Goal: Information Seeking & Learning: Learn about a topic

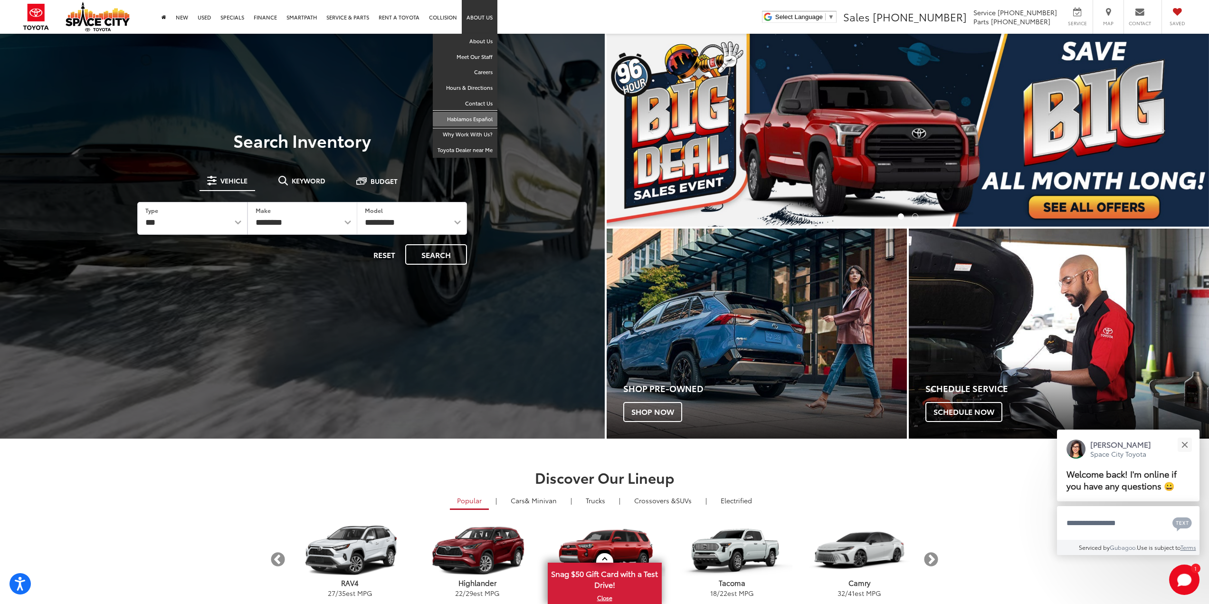
click at [473, 114] on link "Hablamos Español" at bounding box center [465, 120] width 65 height 16
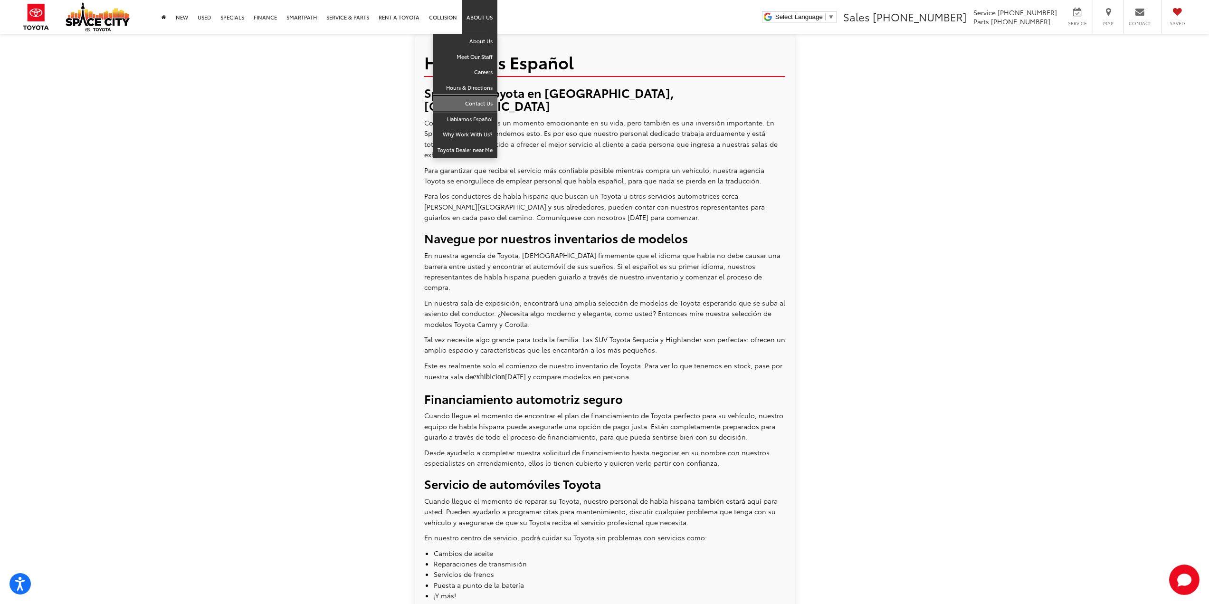
click at [467, 98] on link "Contact Us" at bounding box center [465, 104] width 65 height 16
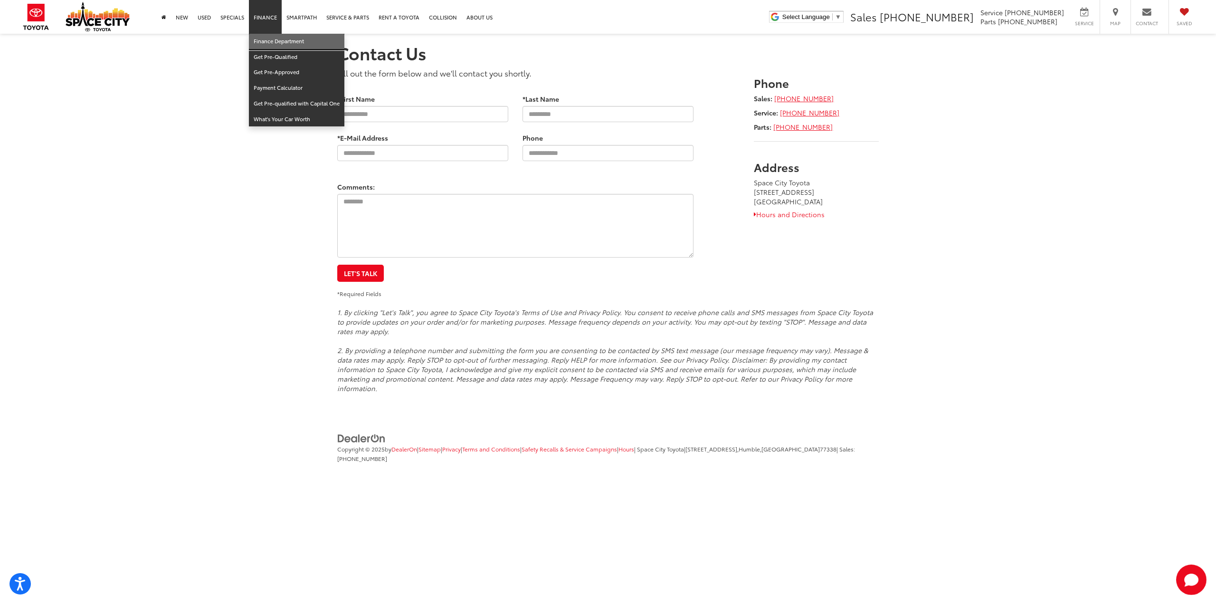
click at [270, 38] on link "Finance Department" at bounding box center [296, 42] width 95 height 16
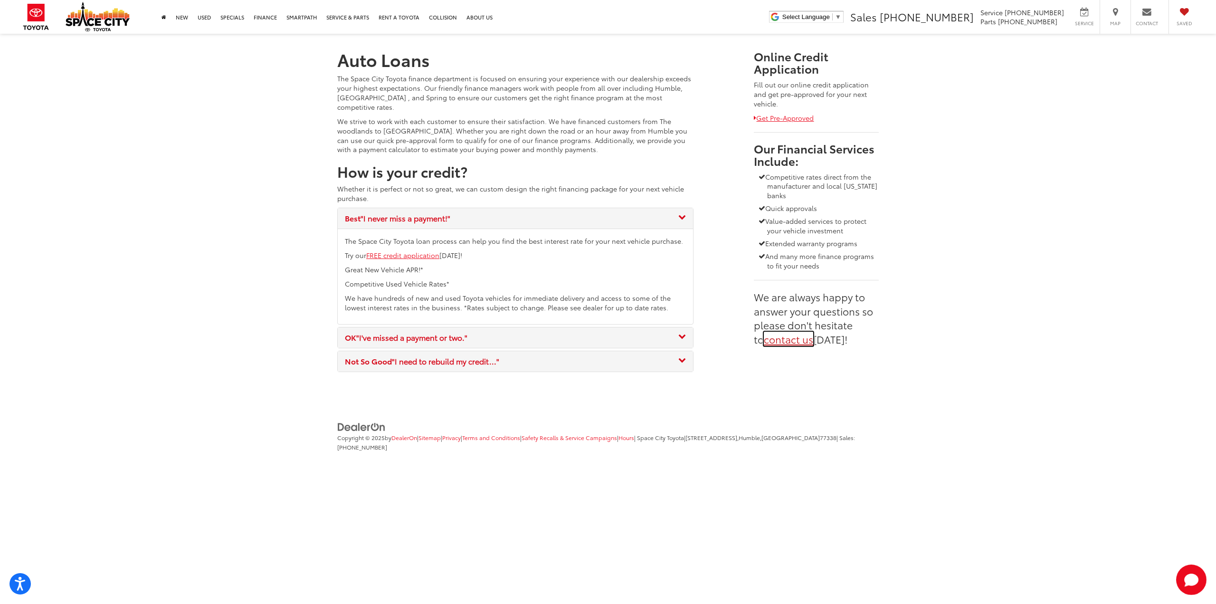
click at [780, 339] on link "contact us" at bounding box center [788, 339] width 49 height 14
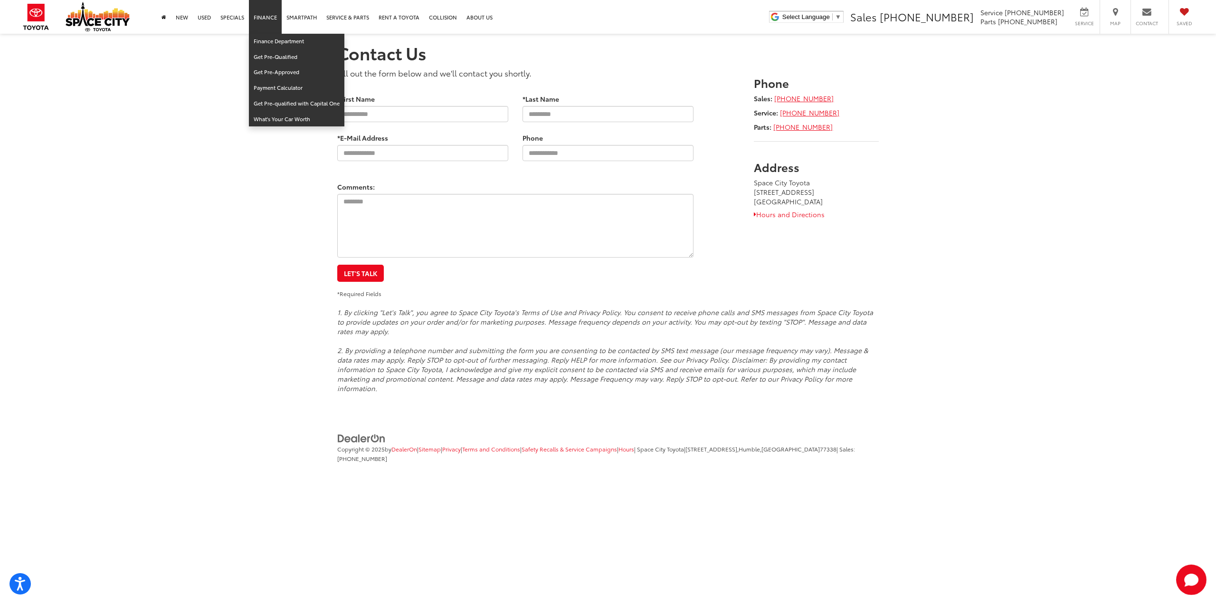
click at [268, 20] on link "Finance" at bounding box center [265, 17] width 33 height 34
click at [260, 38] on link "Finance Department" at bounding box center [296, 42] width 95 height 16
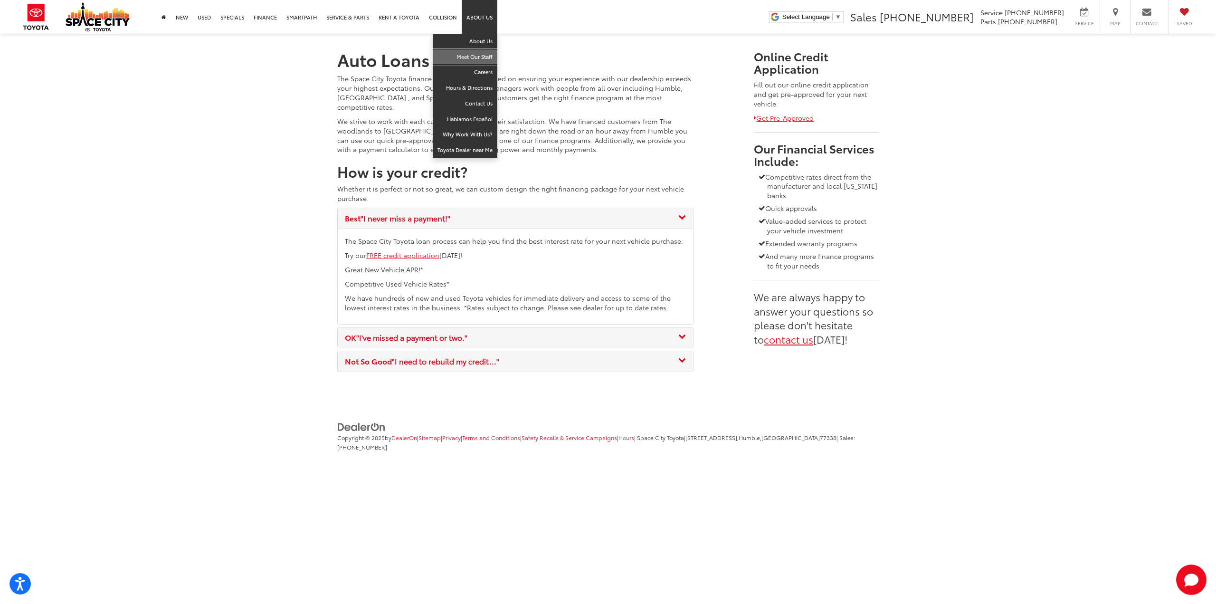
click at [463, 58] on link "Meet Our Staff" at bounding box center [465, 57] width 65 height 16
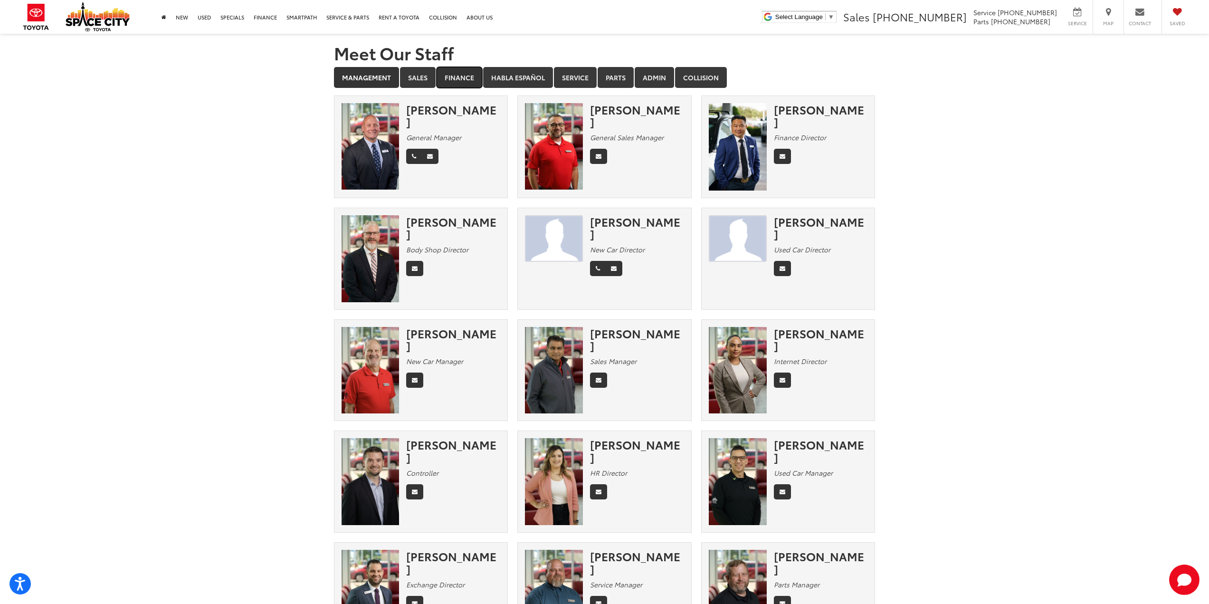
click at [458, 67] on link "Finance" at bounding box center [460, 77] width 46 height 21
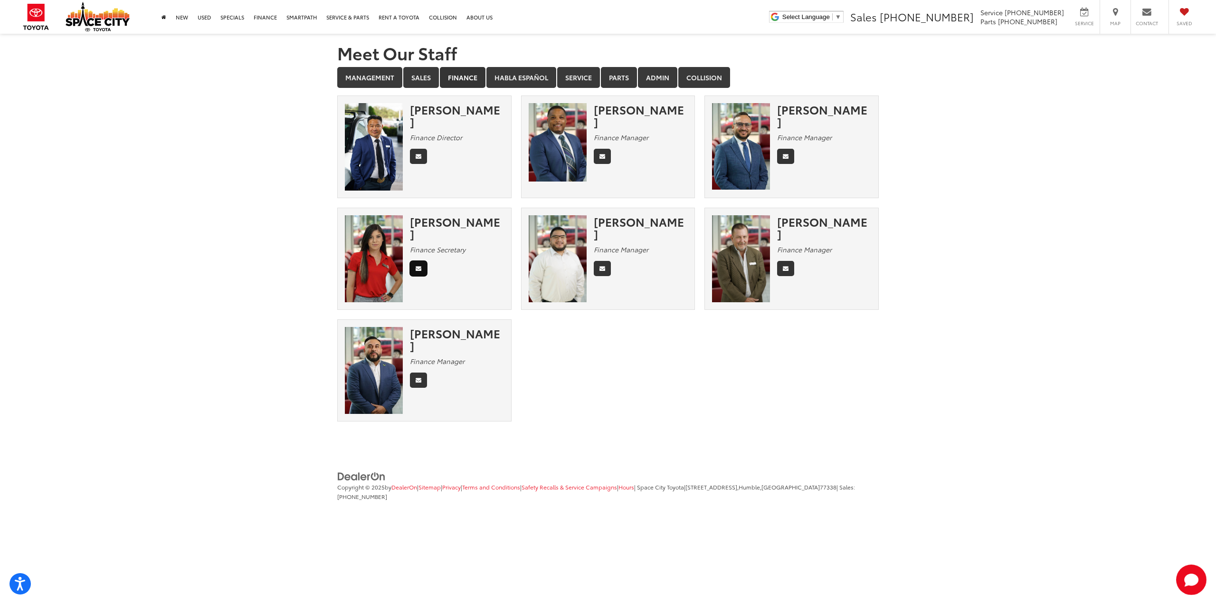
click at [421, 266] on icon "Email" at bounding box center [419, 269] width 6 height 6
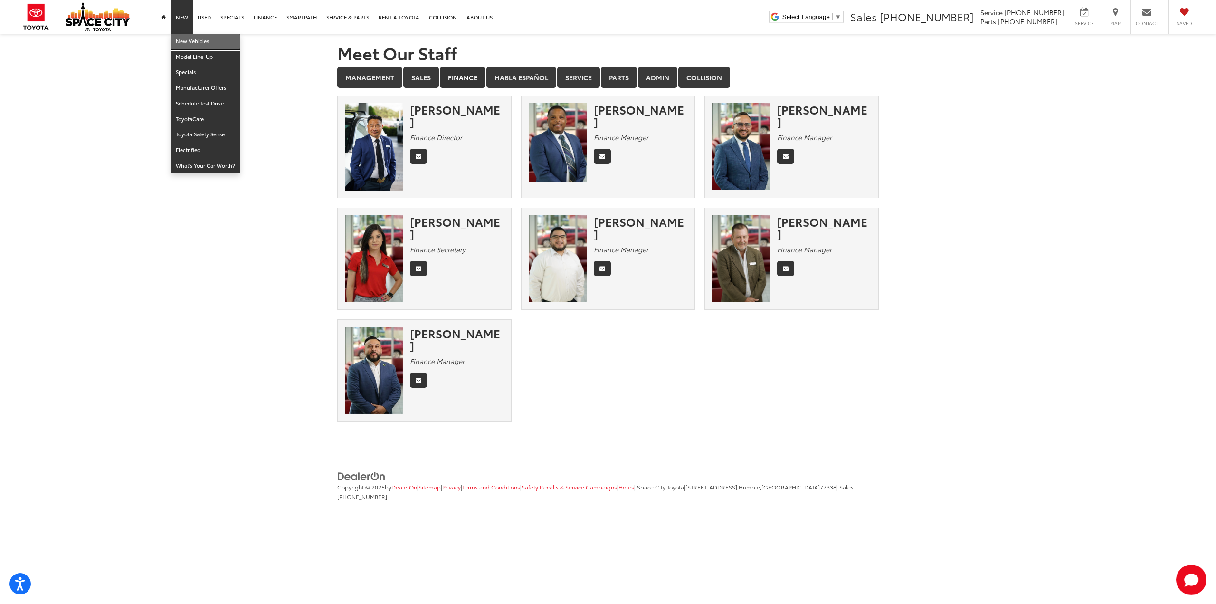
click at [185, 35] on link "New Vehicles" at bounding box center [205, 42] width 69 height 16
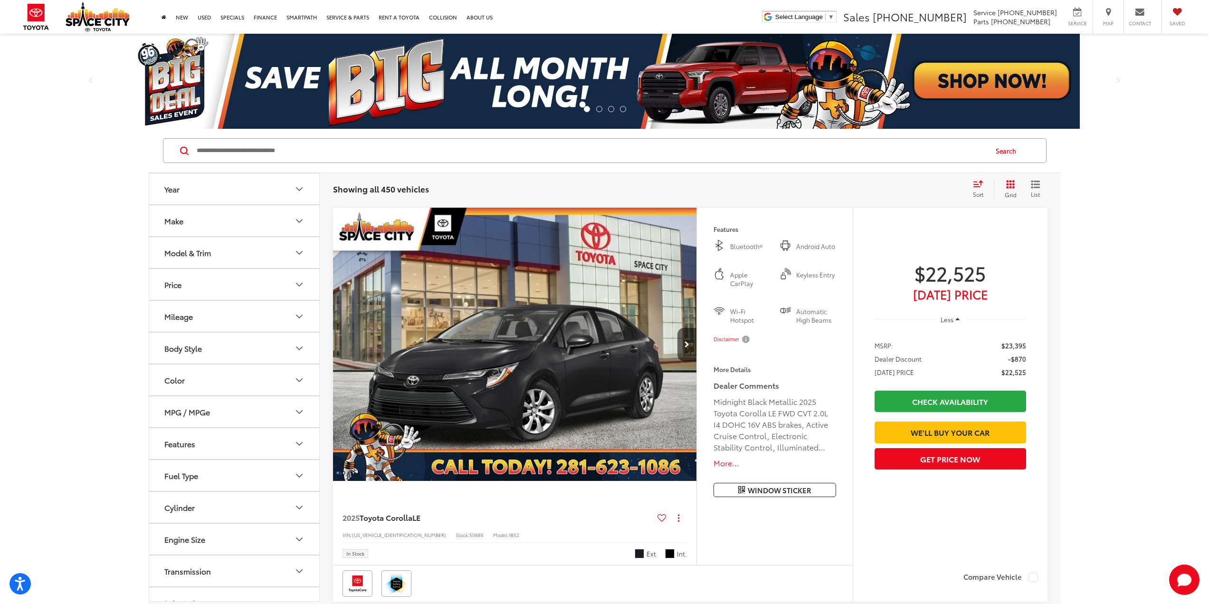
click at [202, 252] on div "Model & Trim" at bounding box center [187, 252] width 47 height 9
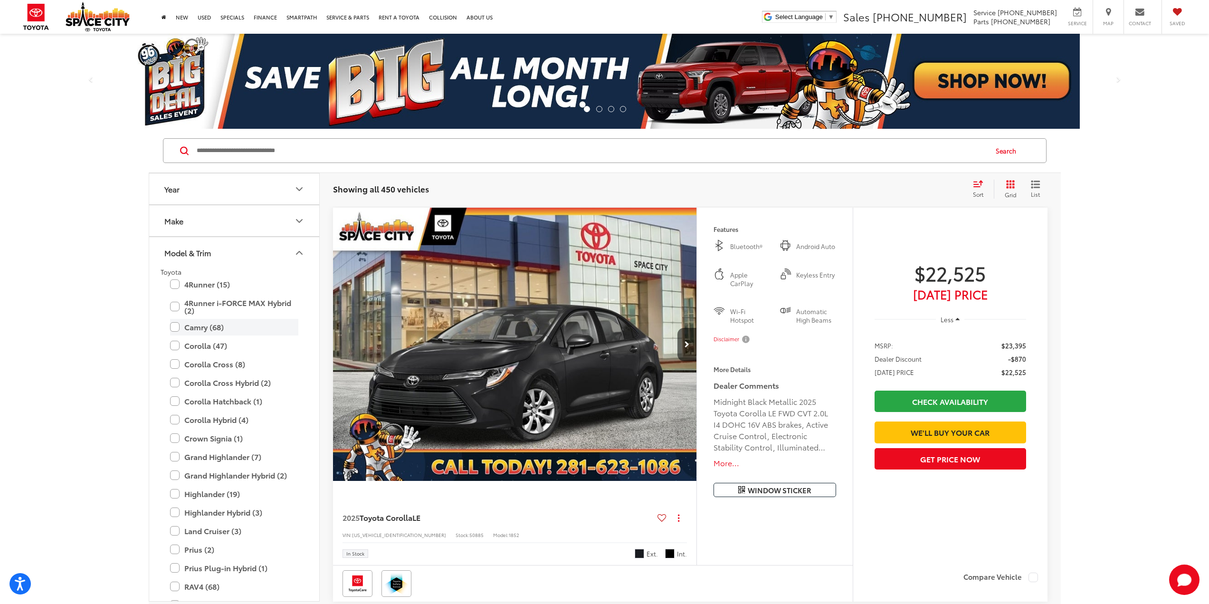
click at [177, 328] on label "Camry (68)" at bounding box center [234, 327] width 128 height 17
click at [190, 368] on label "SE (28)" at bounding box center [241, 368] width 114 height 17
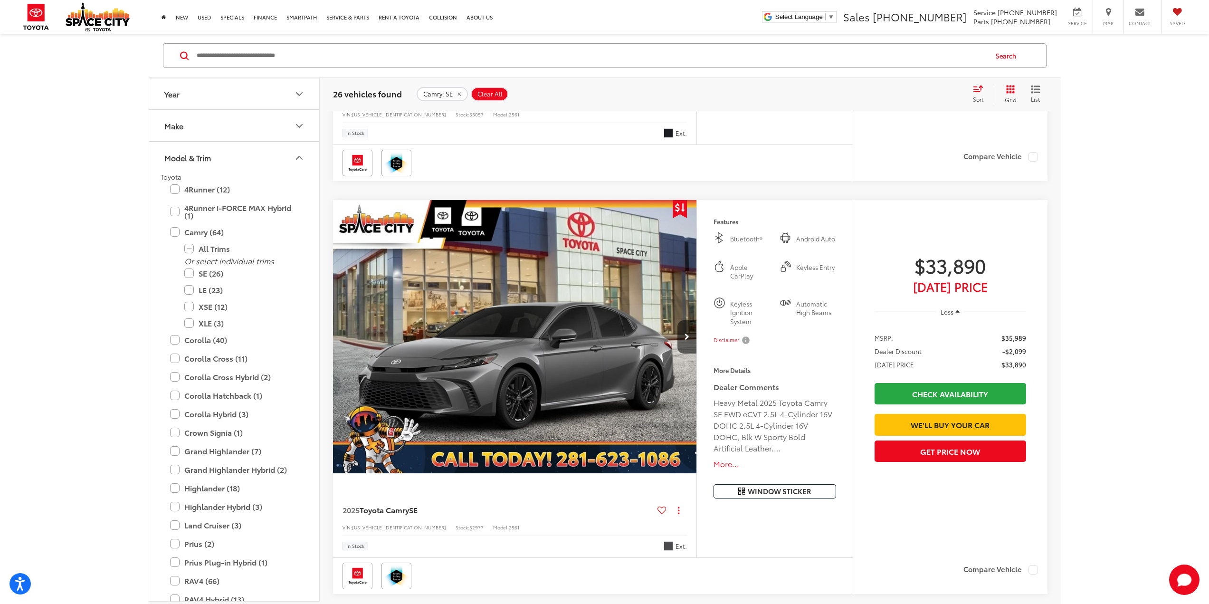
scroll to position [475, 0]
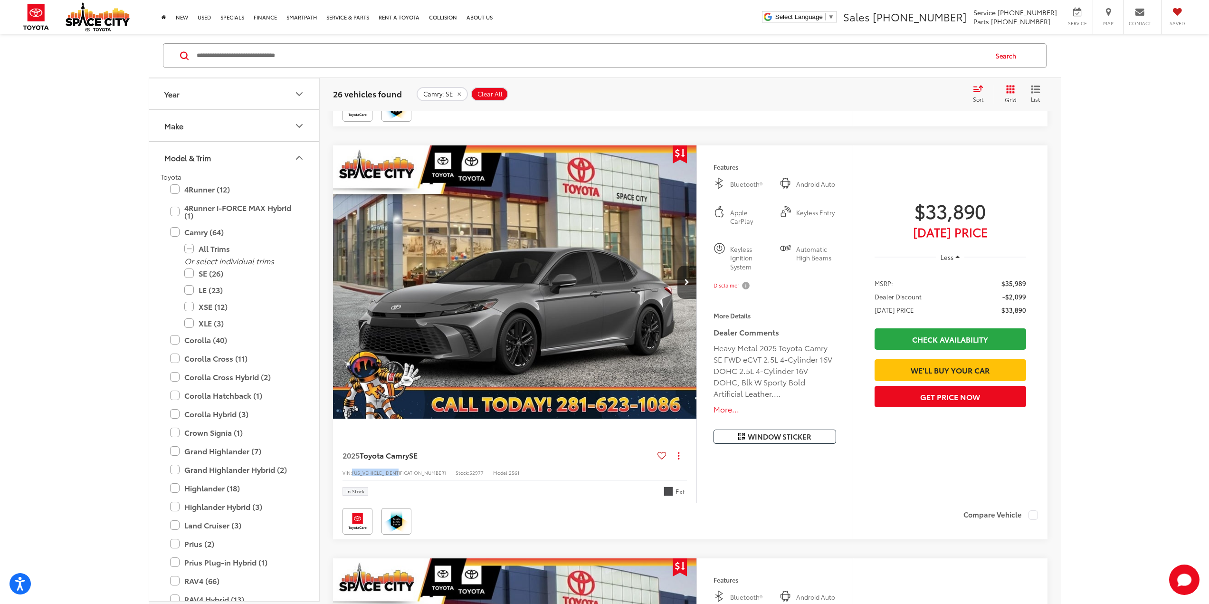
drag, startPoint x: 353, startPoint y: 471, endPoint x: 403, endPoint y: 469, distance: 50.4
click at [403, 469] on div "VIN: 4T1DAACK4SU647025 Stock: 52977 Model: 2561" at bounding box center [515, 471] width 345 height 7
copy span "4T1DAACK4SU647025"
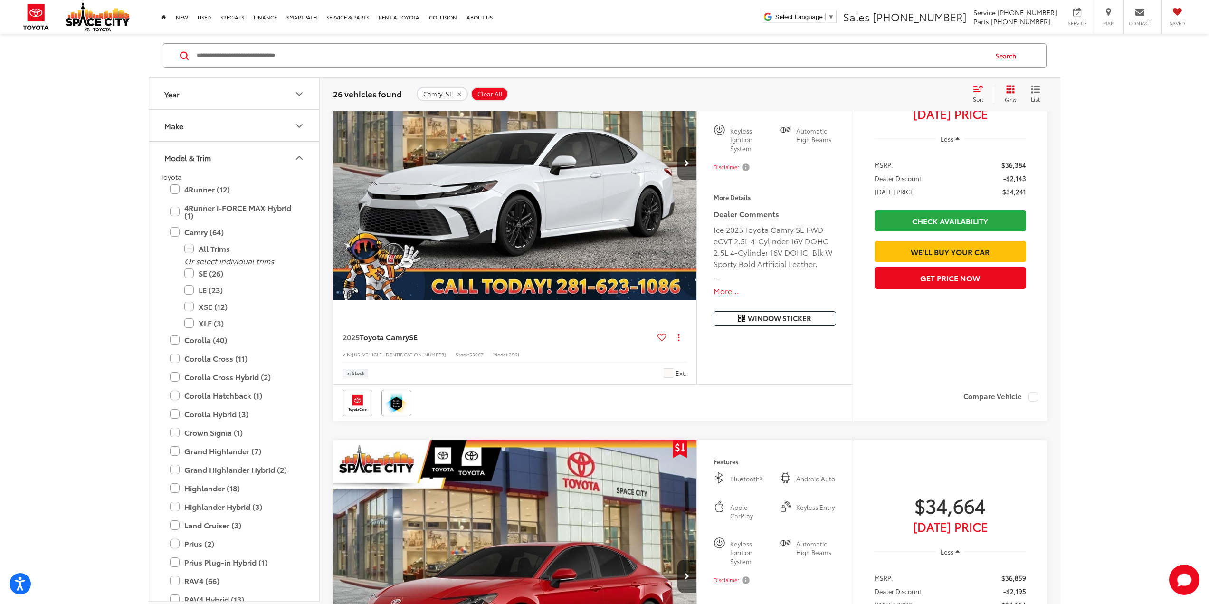
scroll to position [1330, 0]
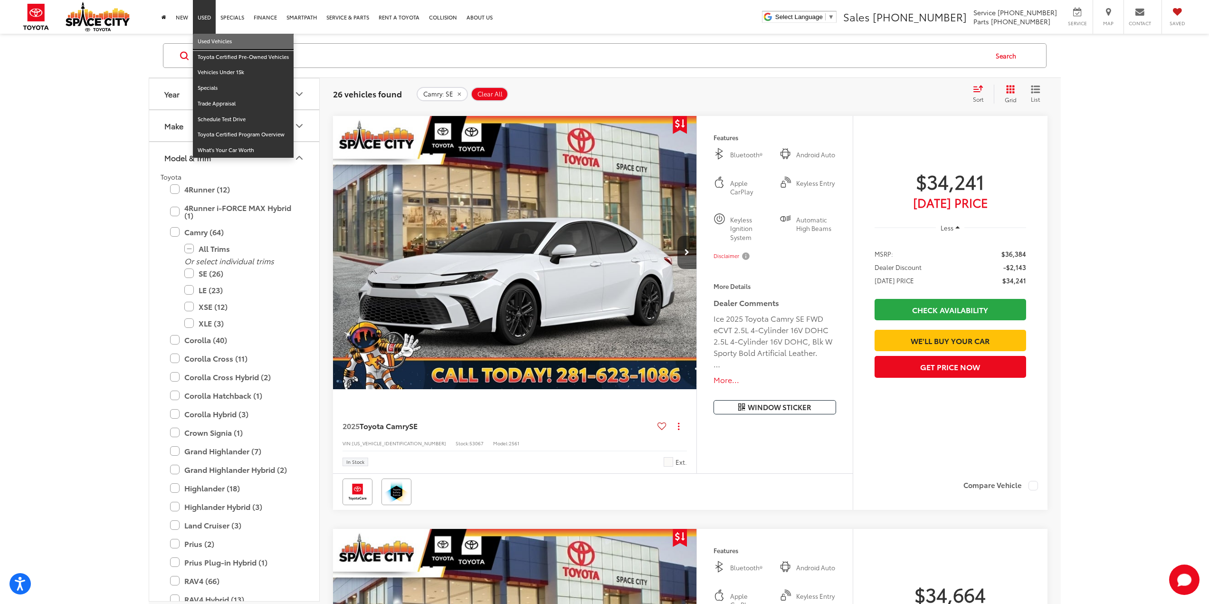
click at [205, 39] on link "Used Vehicles" at bounding box center [243, 42] width 101 height 16
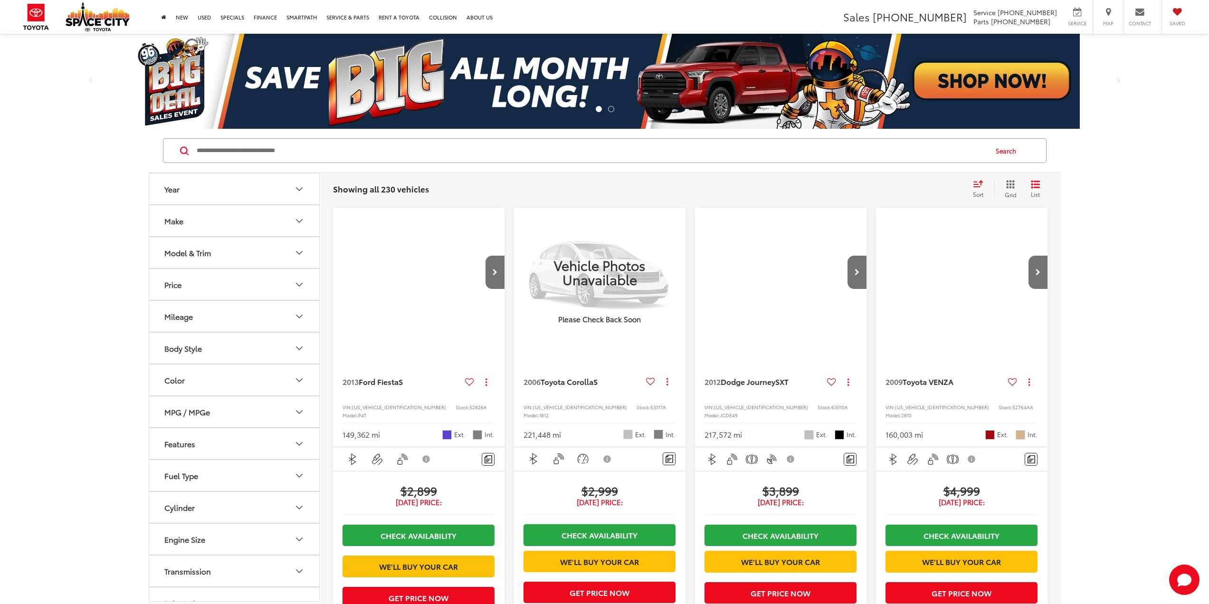
click at [222, 217] on button "Make" at bounding box center [234, 220] width 171 height 31
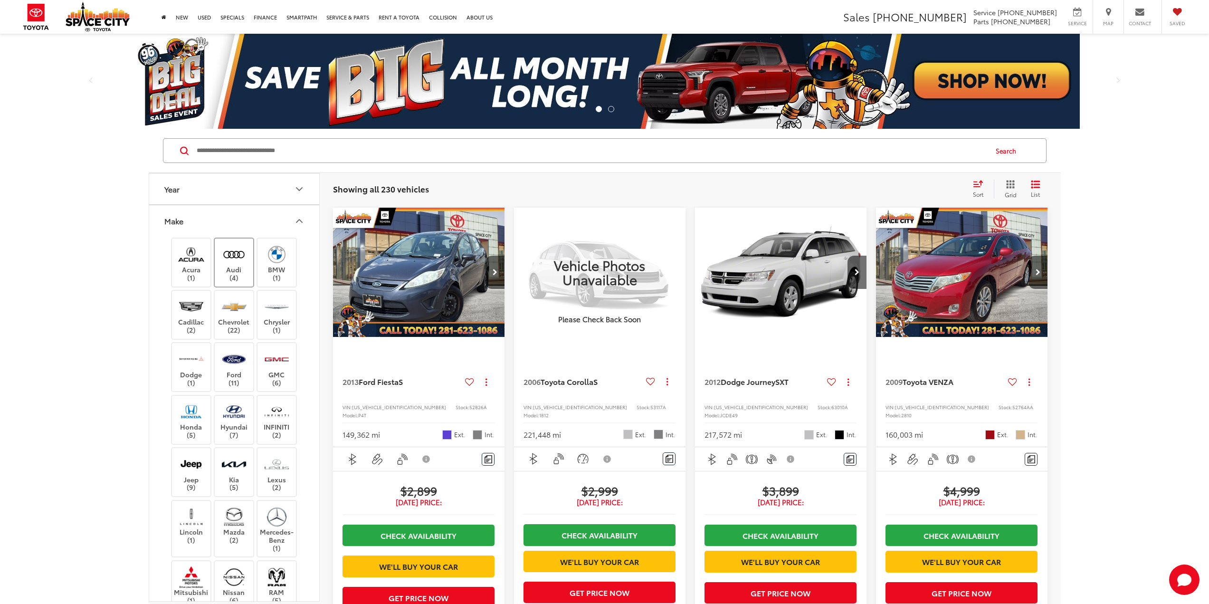
click at [229, 247] on label "Audi (4)" at bounding box center [234, 262] width 38 height 38
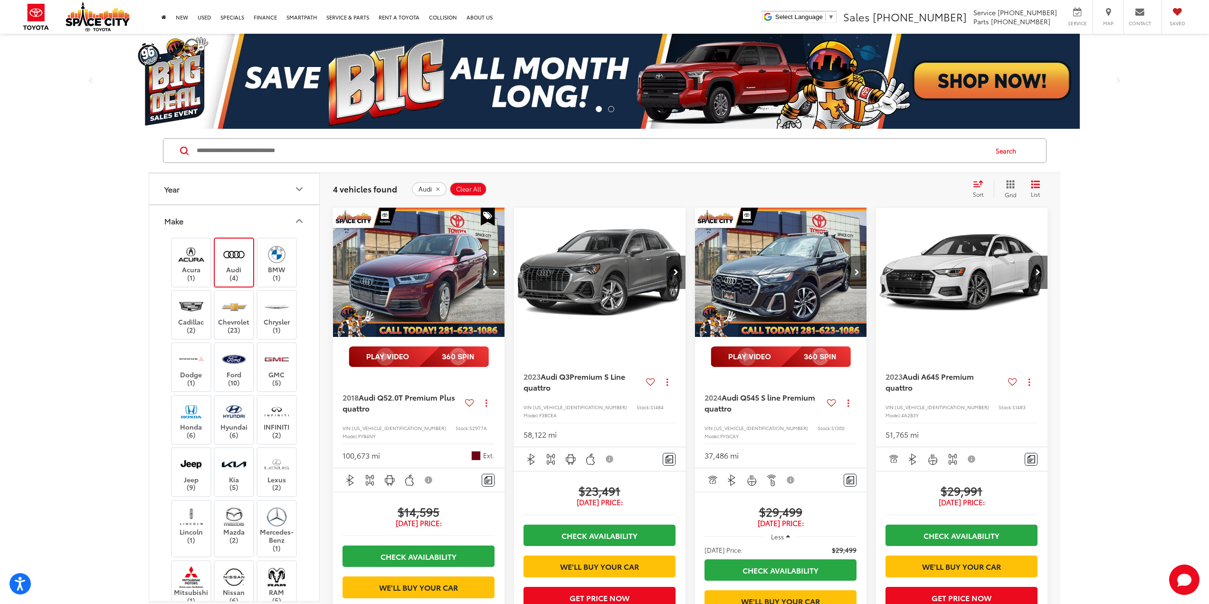
click at [369, 428] on span "WA1BNAFYXJ2085314" at bounding box center [399, 427] width 94 height 7
click at [369, 429] on span "WA1BNAFYXJ2085314" at bounding box center [399, 427] width 94 height 7
copy span "WA1BNAFYXJ2085314"
click at [392, 355] on img at bounding box center [419, 356] width 140 height 21
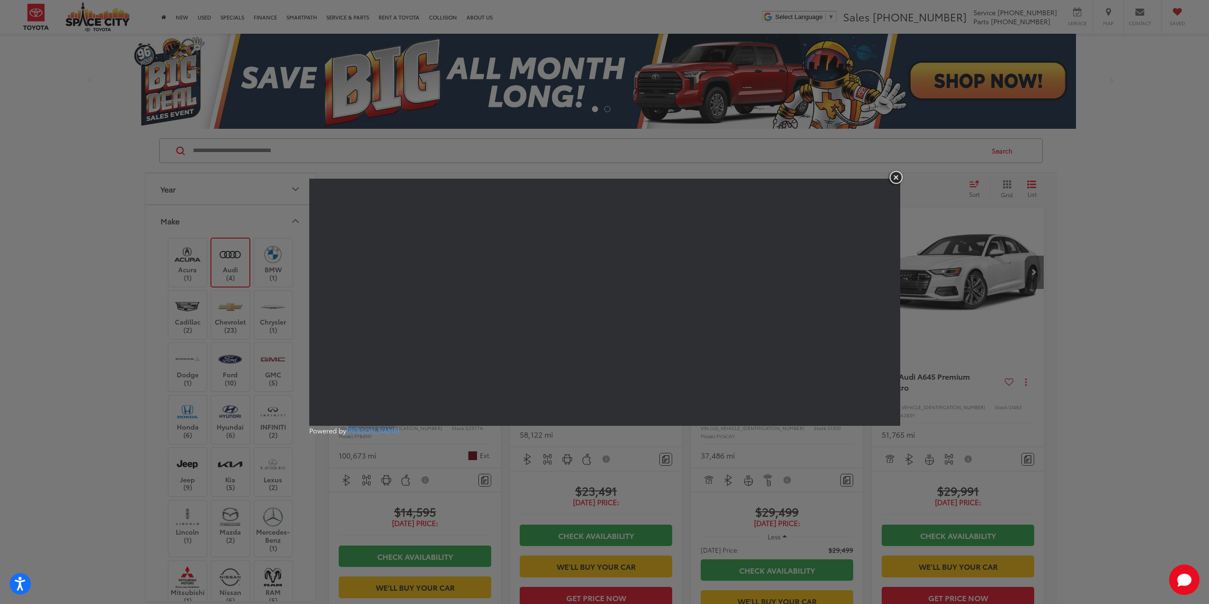
click at [891, 177] on img "button" at bounding box center [895, 178] width 17 height 16
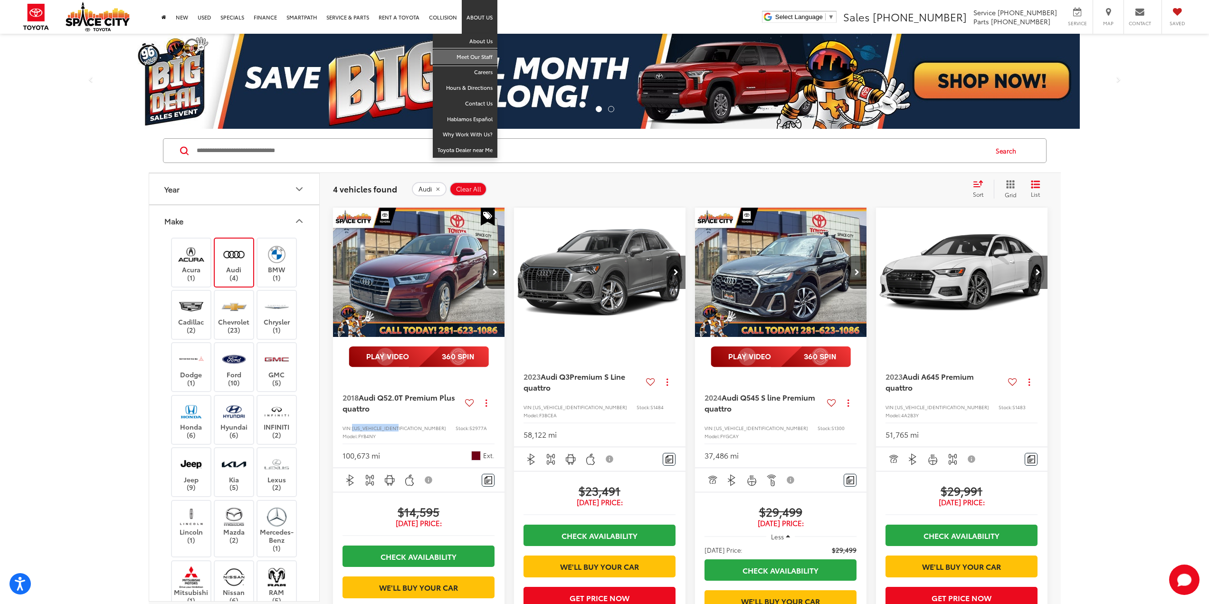
click at [471, 60] on link "Meet Our Staff" at bounding box center [465, 57] width 65 height 16
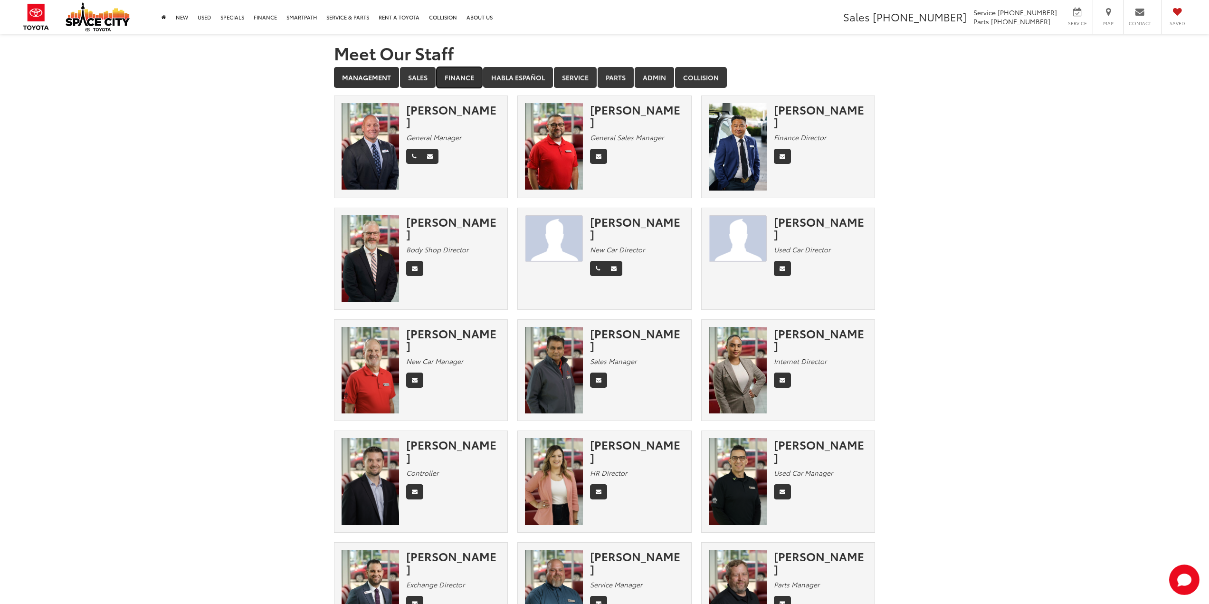
click at [459, 82] on link "Finance" at bounding box center [460, 77] width 46 height 21
